Goal: Task Accomplishment & Management: Use online tool/utility

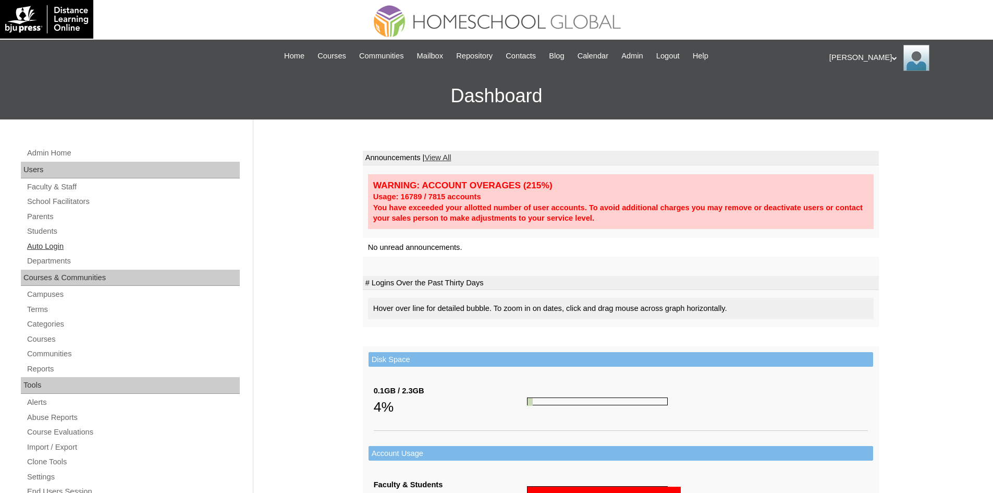
click at [64, 246] on link "Auto Login" at bounding box center [133, 246] width 214 height 13
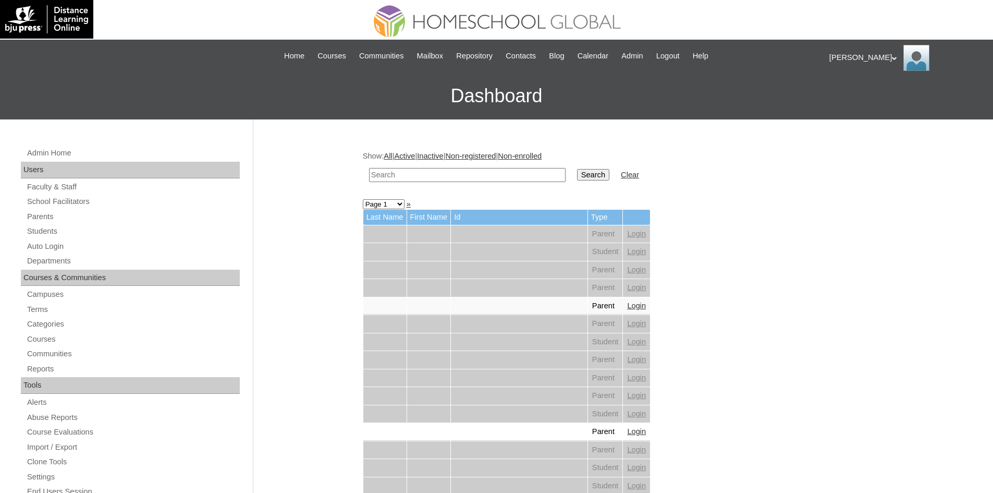
click at [462, 173] on input "text" at bounding box center [467, 175] width 197 height 14
paste input "MHP0069-TECHPH2025"
type input "MHP0069-TECHPH2025"
click at [577, 176] on input "Search" at bounding box center [593, 174] width 32 height 11
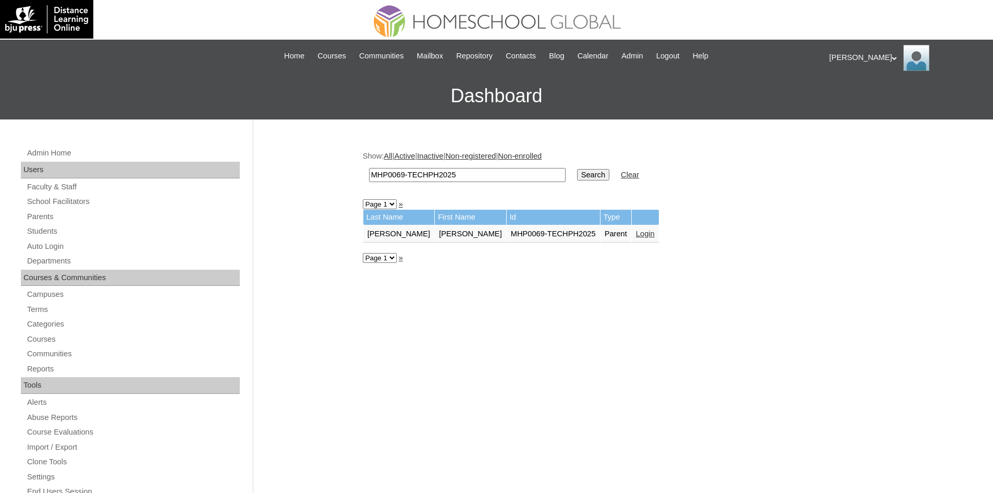
click at [636, 235] on link "Login" at bounding box center [645, 233] width 19 height 8
